Goal: Information Seeking & Learning: Learn about a topic

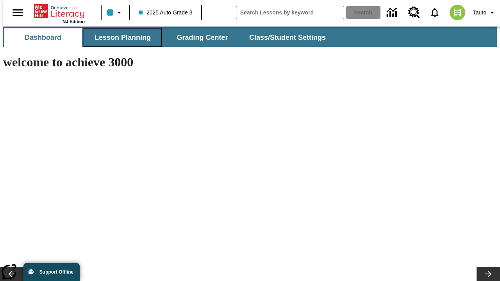
click at [120, 37] on button "Lesson Planning" at bounding box center [123, 37] width 78 height 19
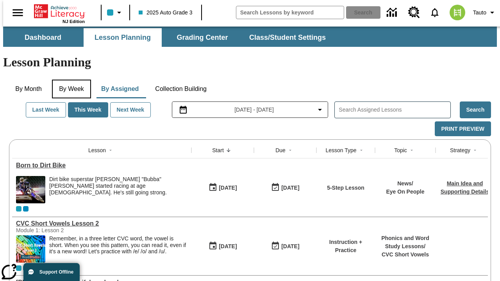
click at [70, 80] on button "By Week" at bounding box center [71, 89] width 39 height 19
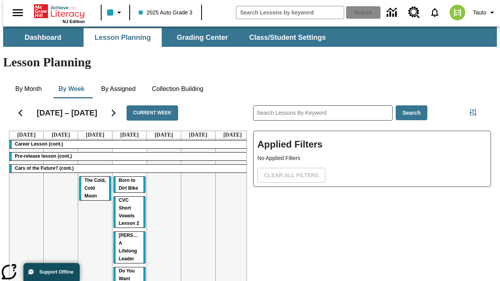
click at [229, 196] on tr "Career Lesson (cont.) Pre-release lesson (cont.) Cars of the Future? (cont.) Th…" at bounding box center [129, 256] width 240 height 234
